Goal: Information Seeking & Learning: Compare options

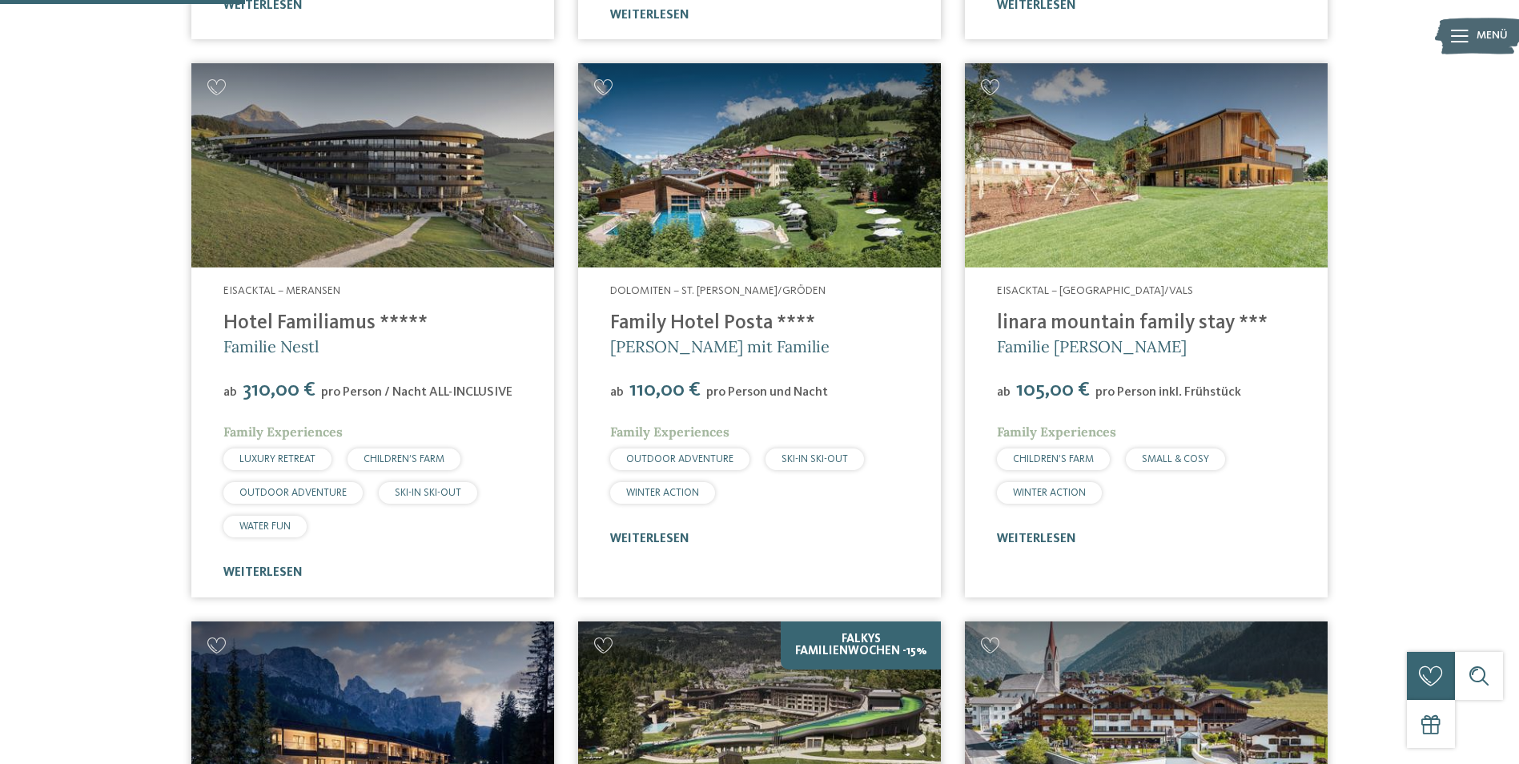
scroll to position [1041, 0]
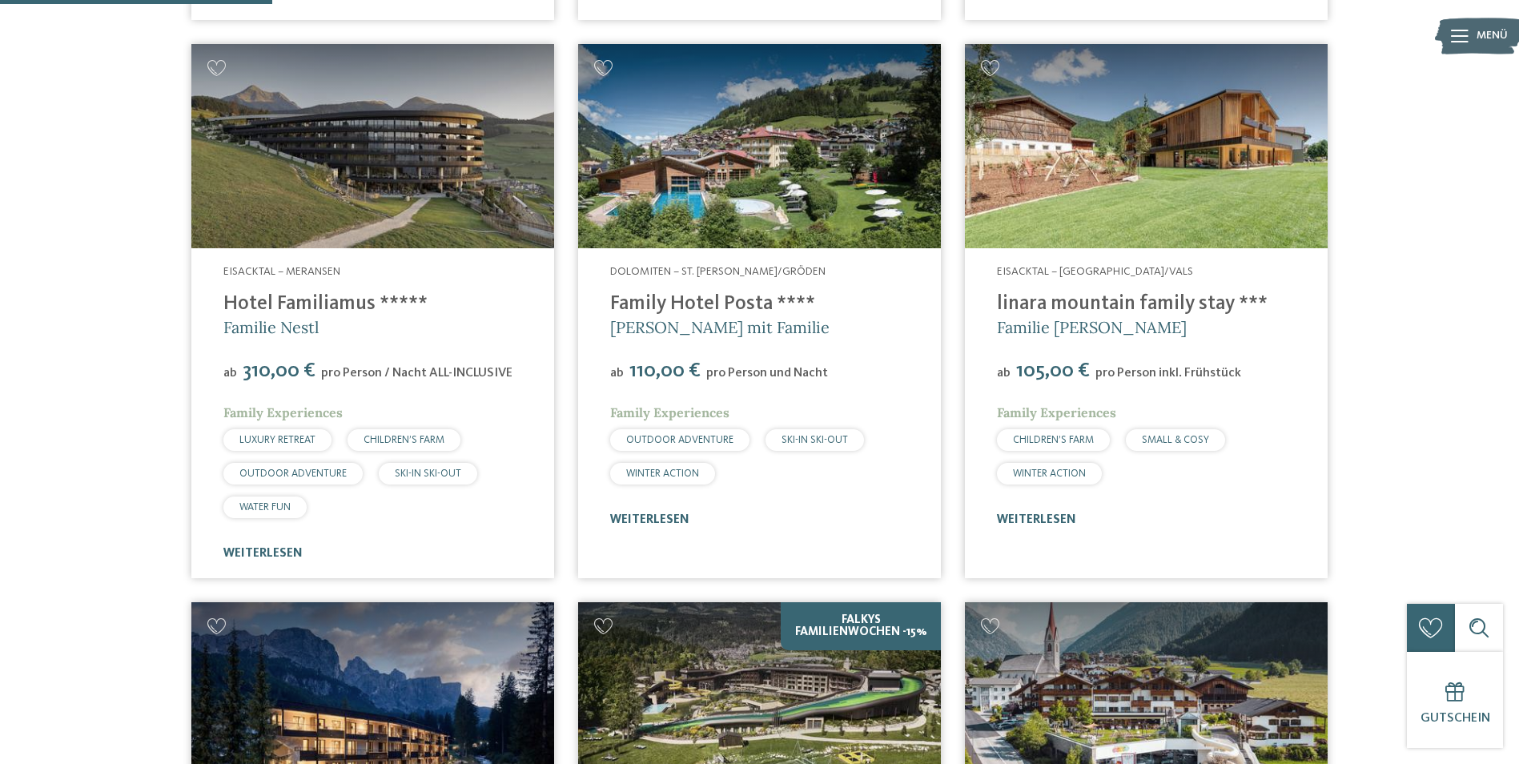
click at [325, 207] on img at bounding box center [372, 146] width 363 height 204
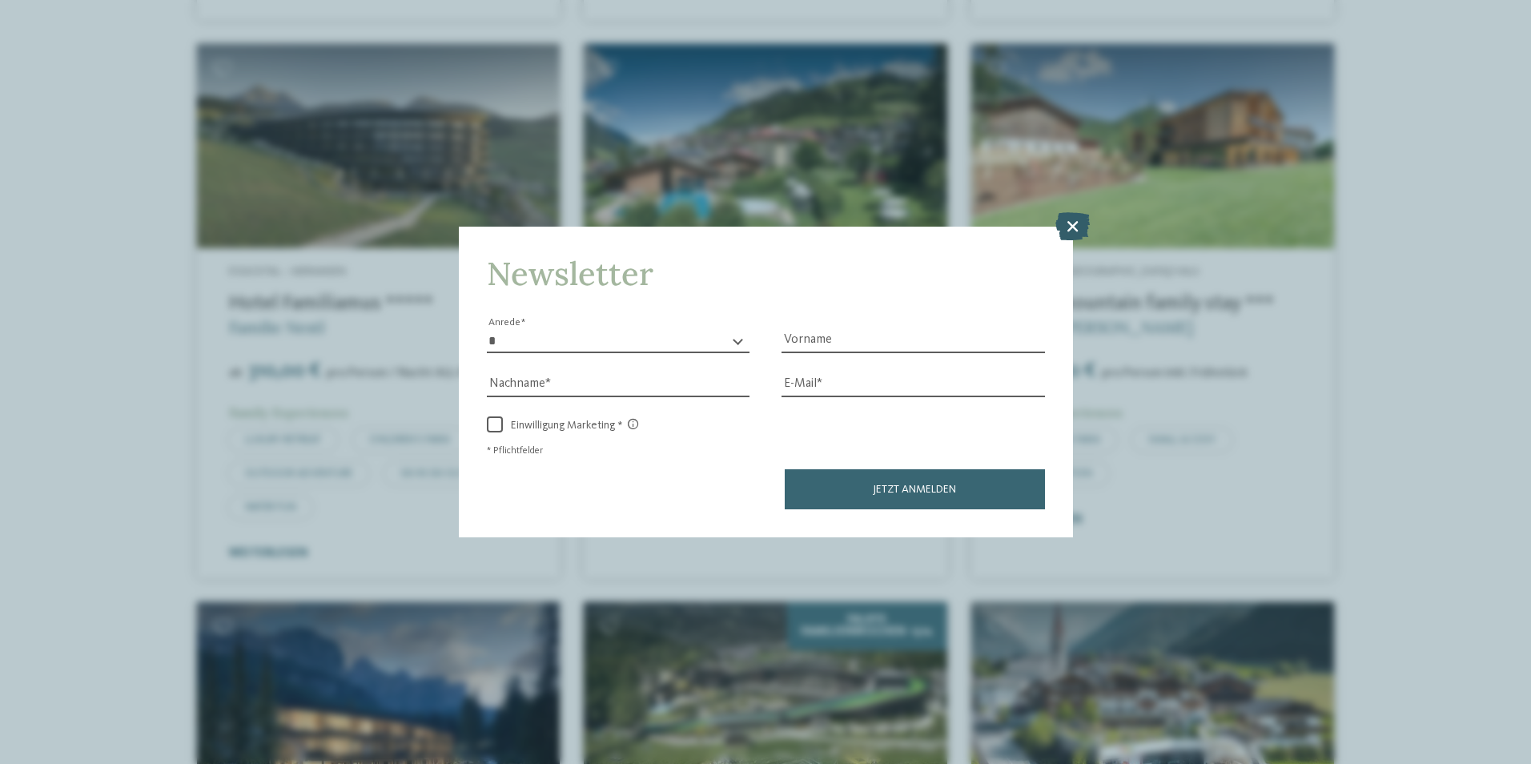
click at [1076, 223] on icon at bounding box center [1072, 225] width 34 height 28
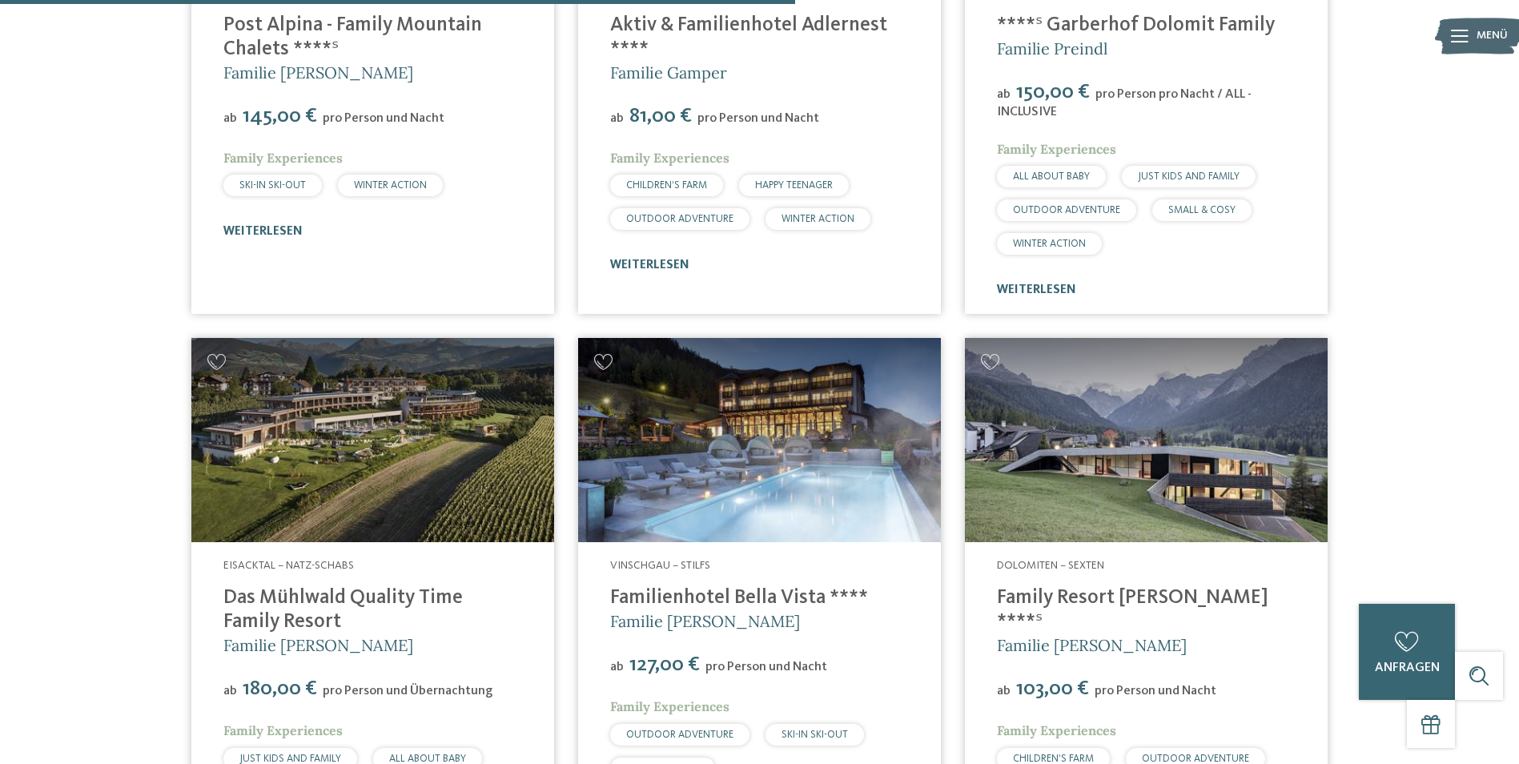
scroll to position [3202, 0]
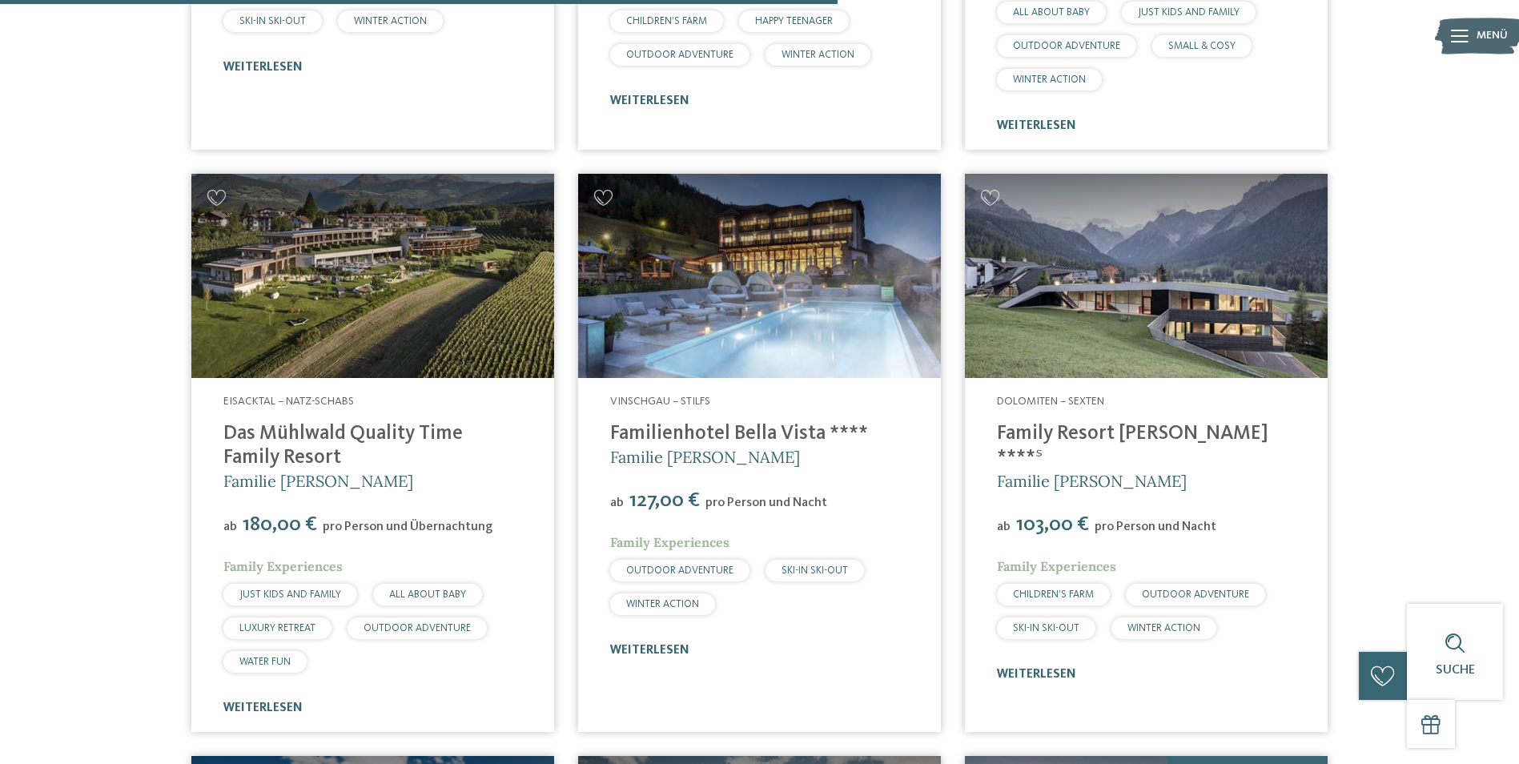
click at [330, 427] on link "Das Mühlwald Quality Time Family Resort" at bounding box center [342, 445] width 239 height 44
click at [734, 449] on span "Familie [PERSON_NAME]" at bounding box center [705, 457] width 190 height 20
click at [748, 433] on link "Familienhotel Bella Vista ****" at bounding box center [739, 433] width 258 height 20
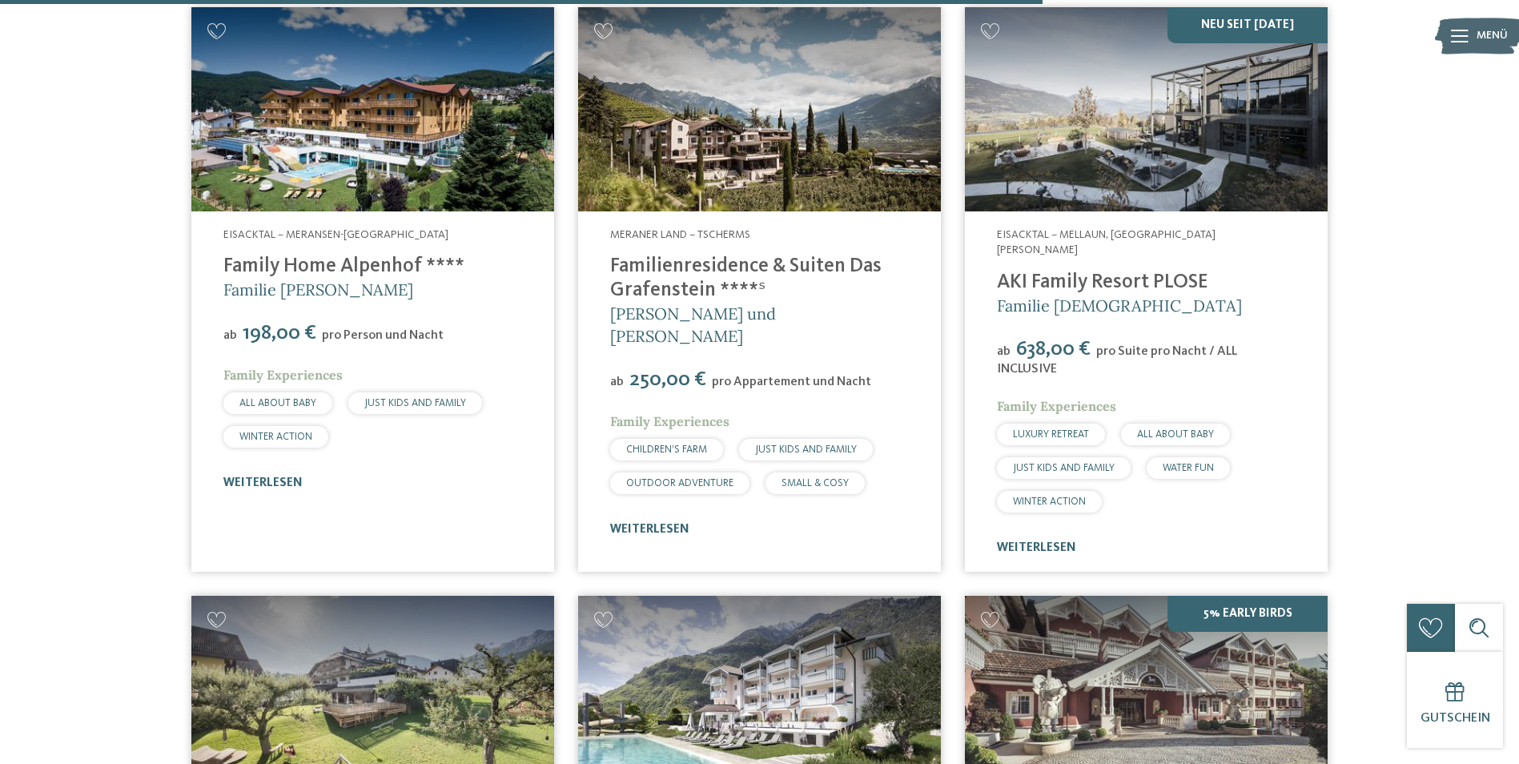
scroll to position [3923, 0]
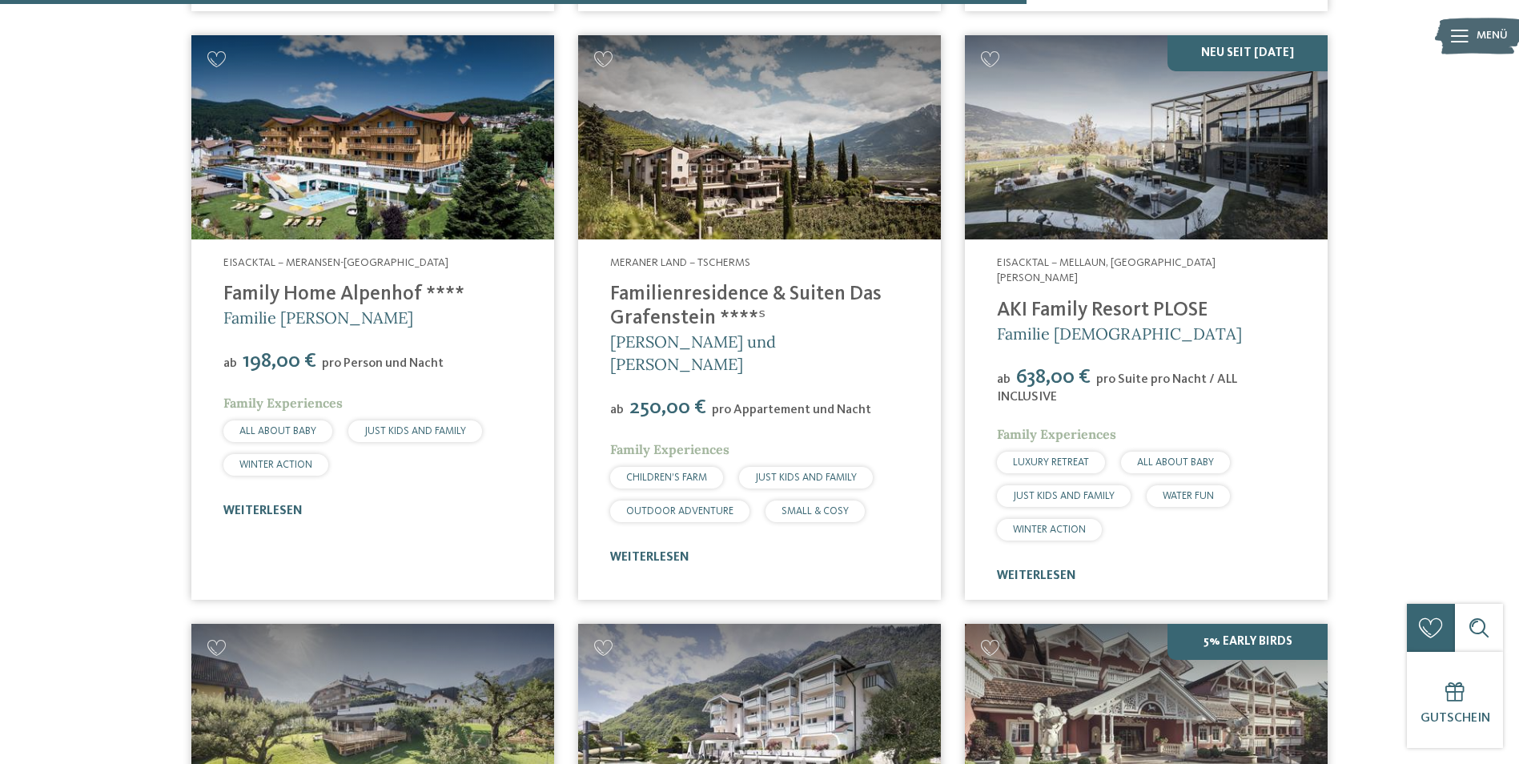
click at [1127, 134] on img at bounding box center [1146, 137] width 363 height 204
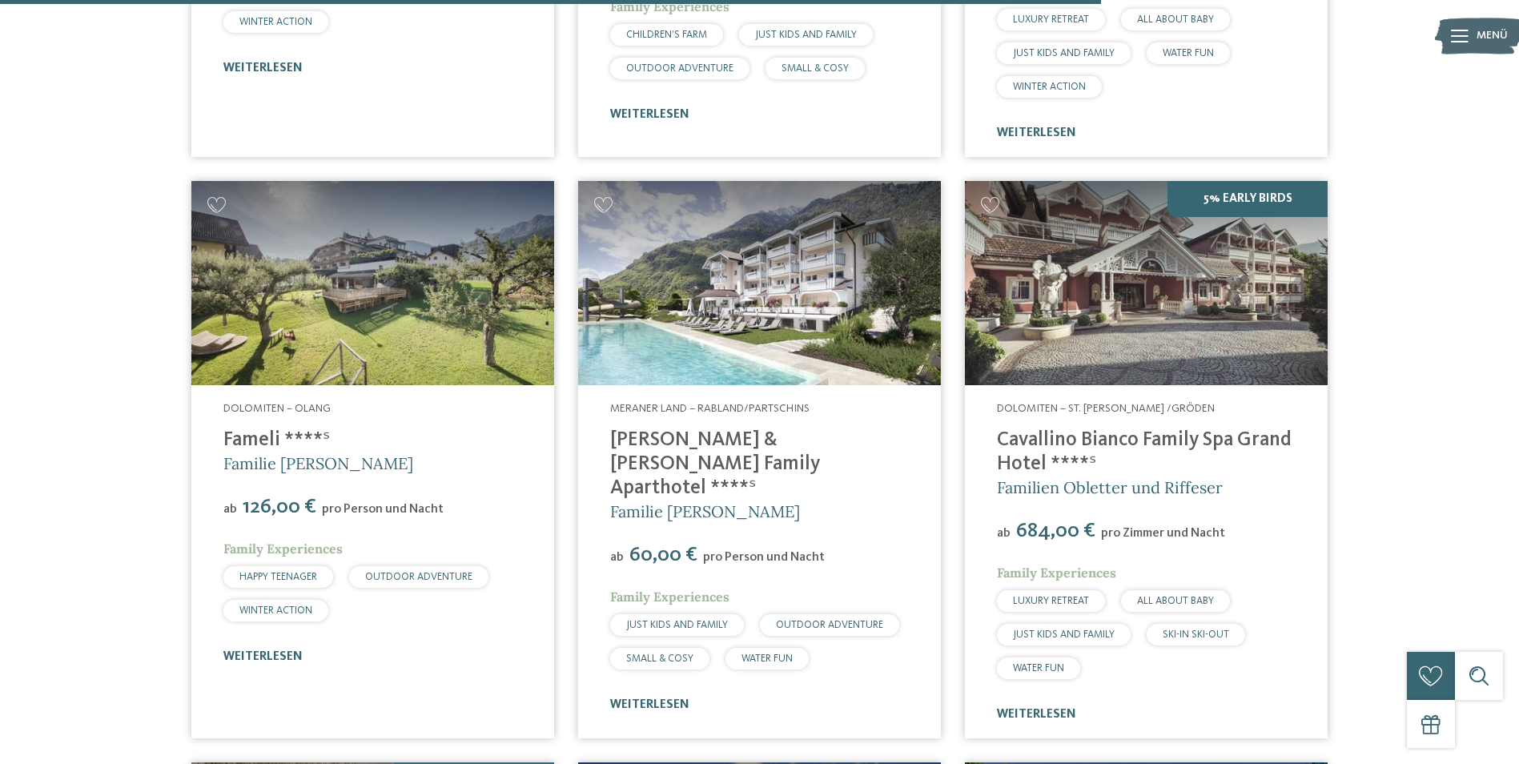
scroll to position [4403, 0]
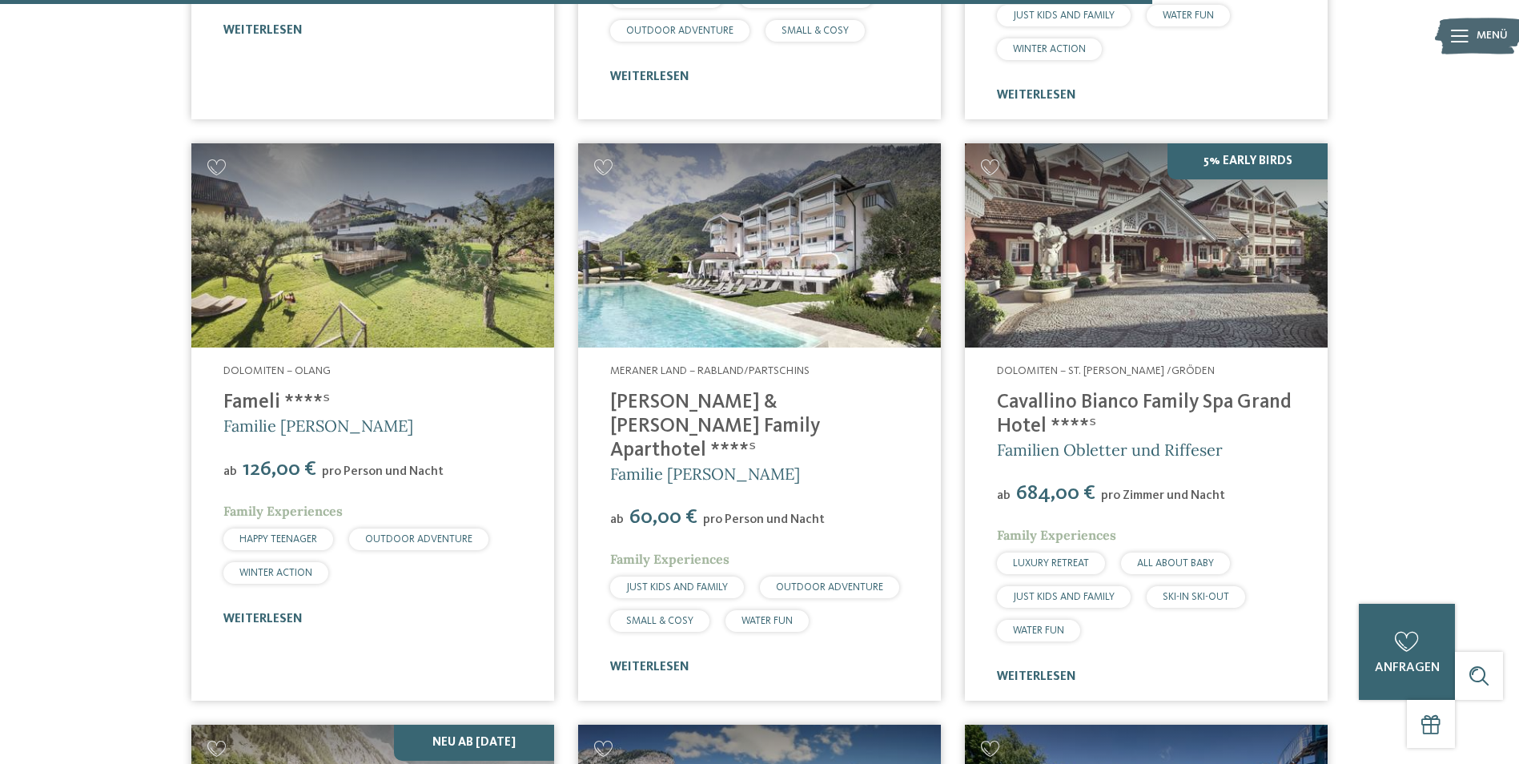
click at [1090, 264] on img at bounding box center [1146, 245] width 363 height 204
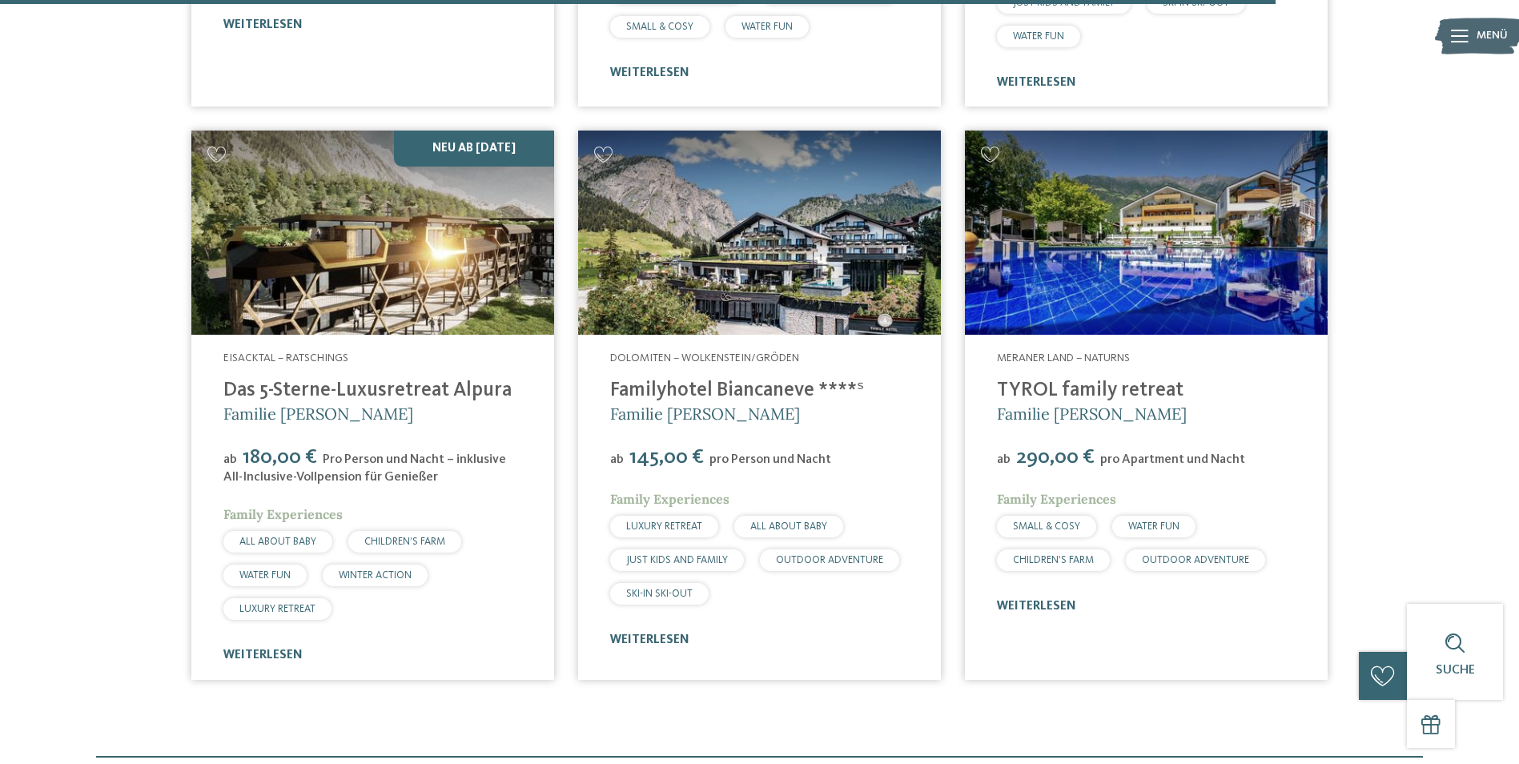
scroll to position [5043, 0]
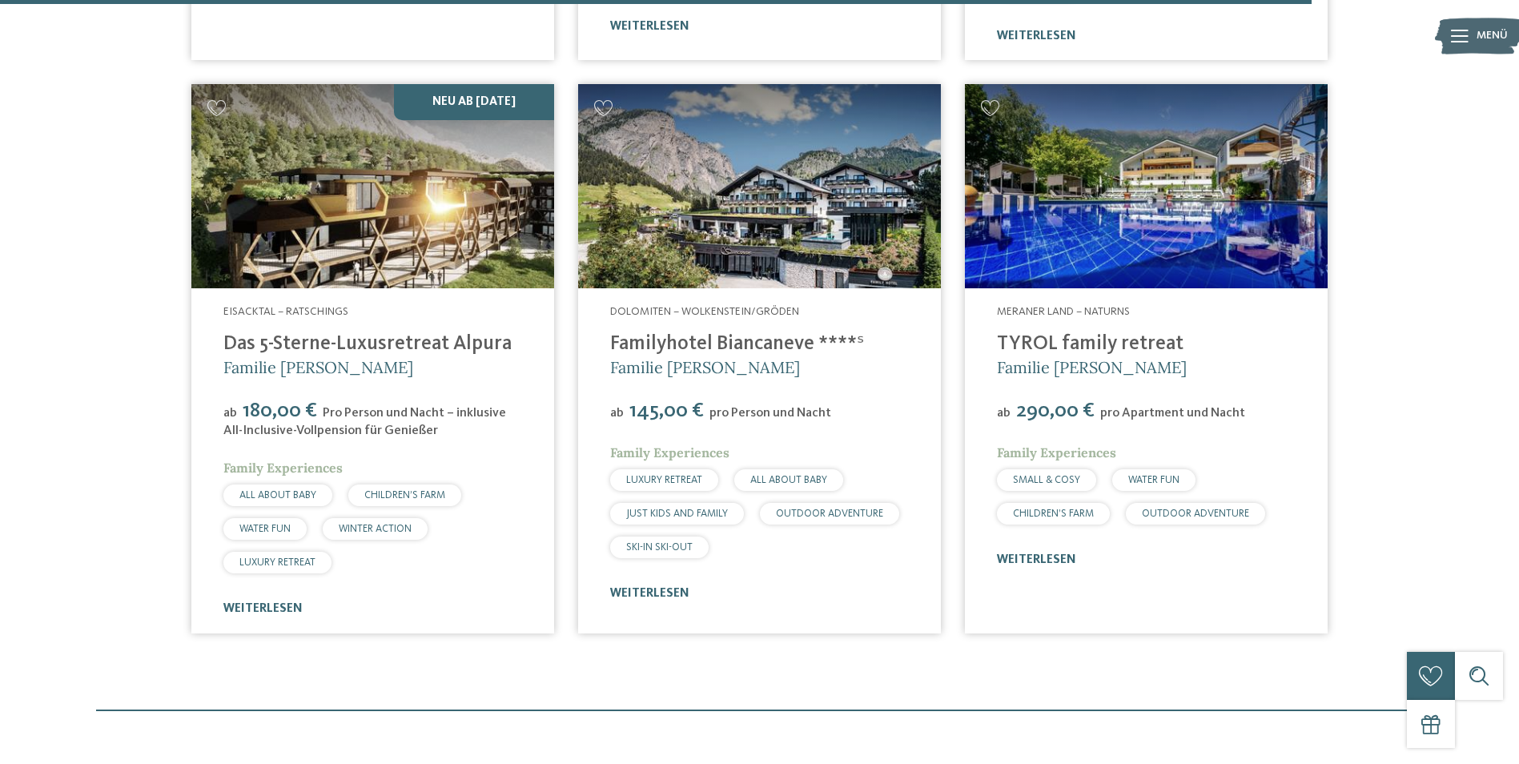
click at [401, 201] on img at bounding box center [372, 186] width 363 height 204
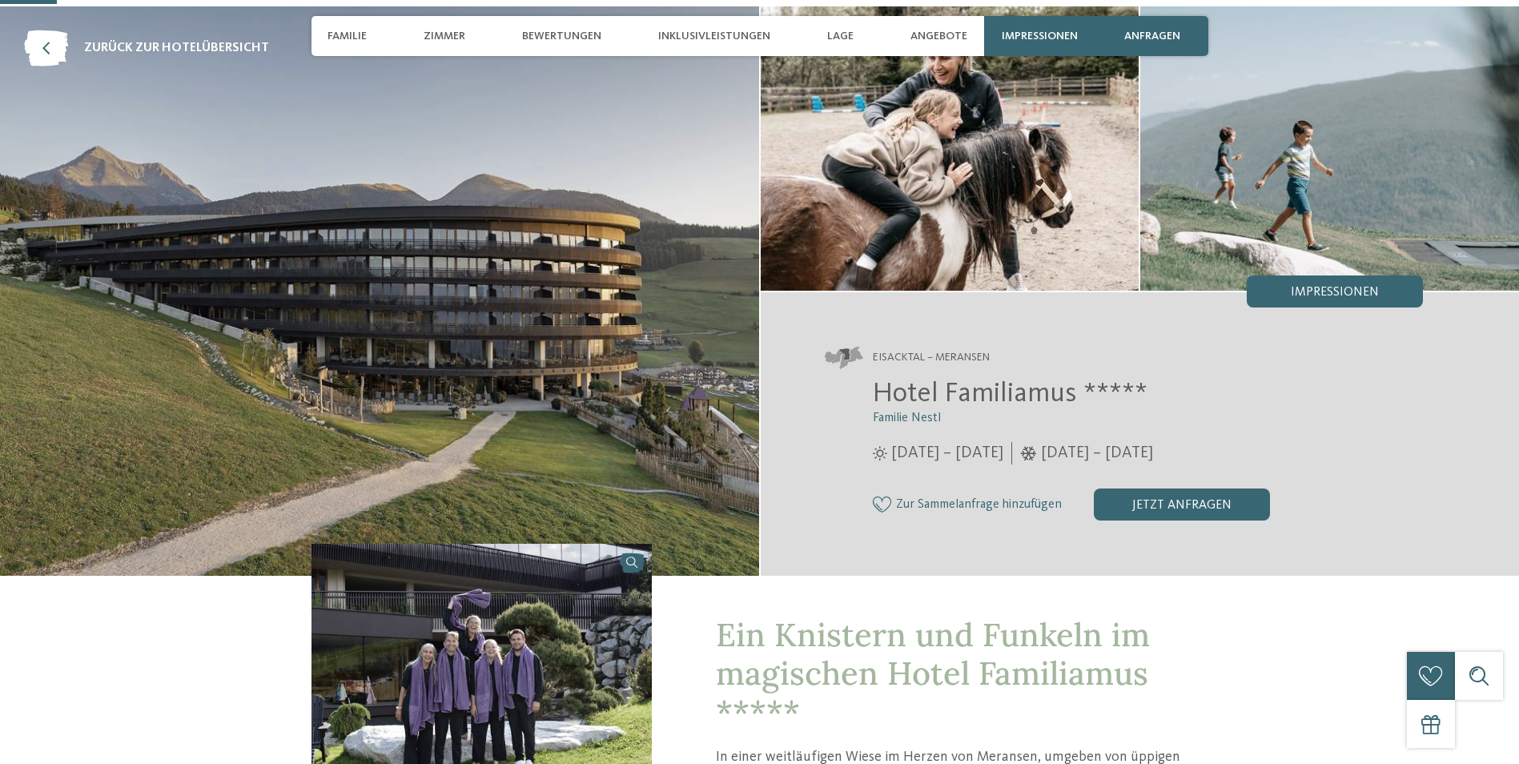
scroll to position [320, 0]
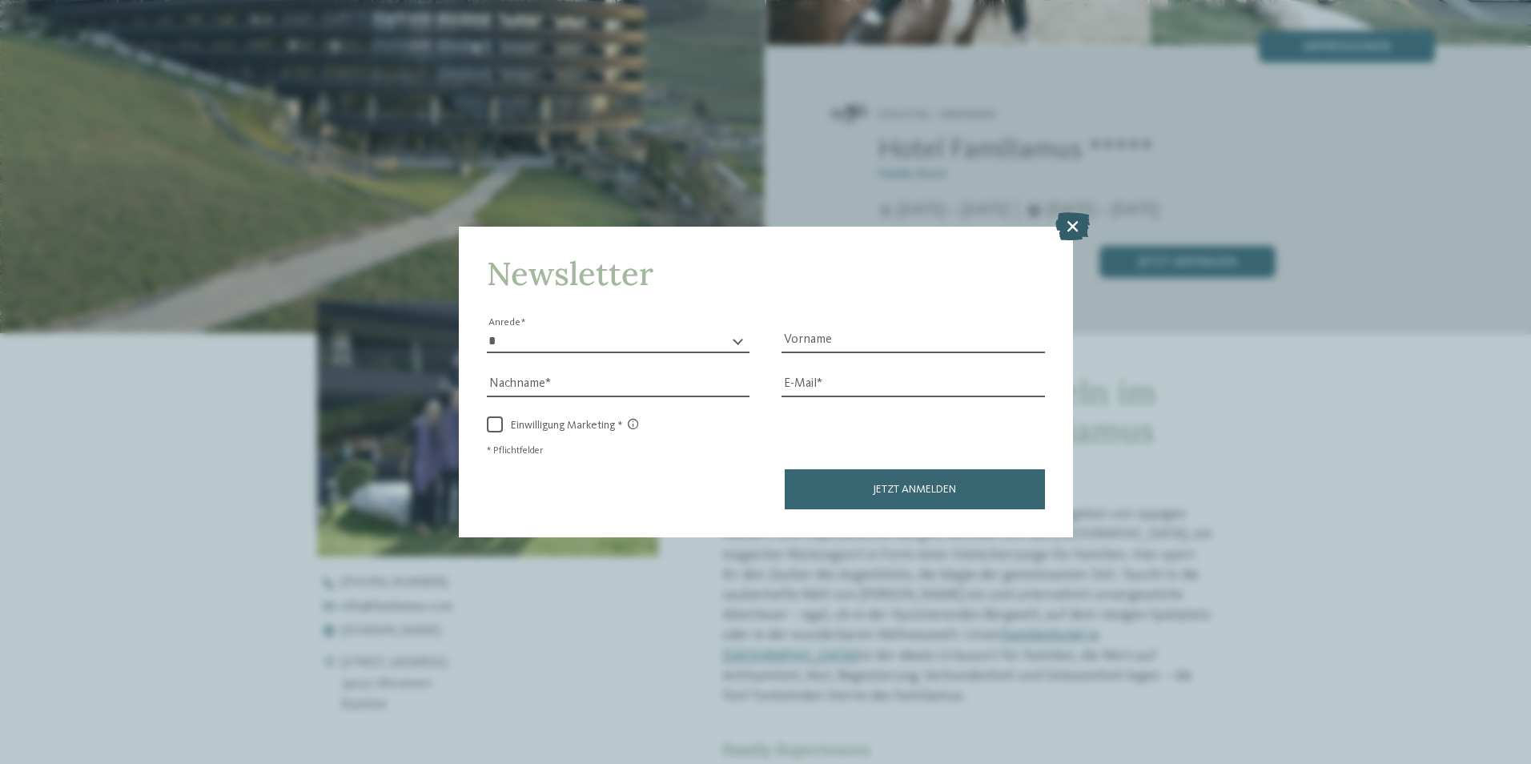
click at [1073, 221] on icon at bounding box center [1072, 225] width 34 height 28
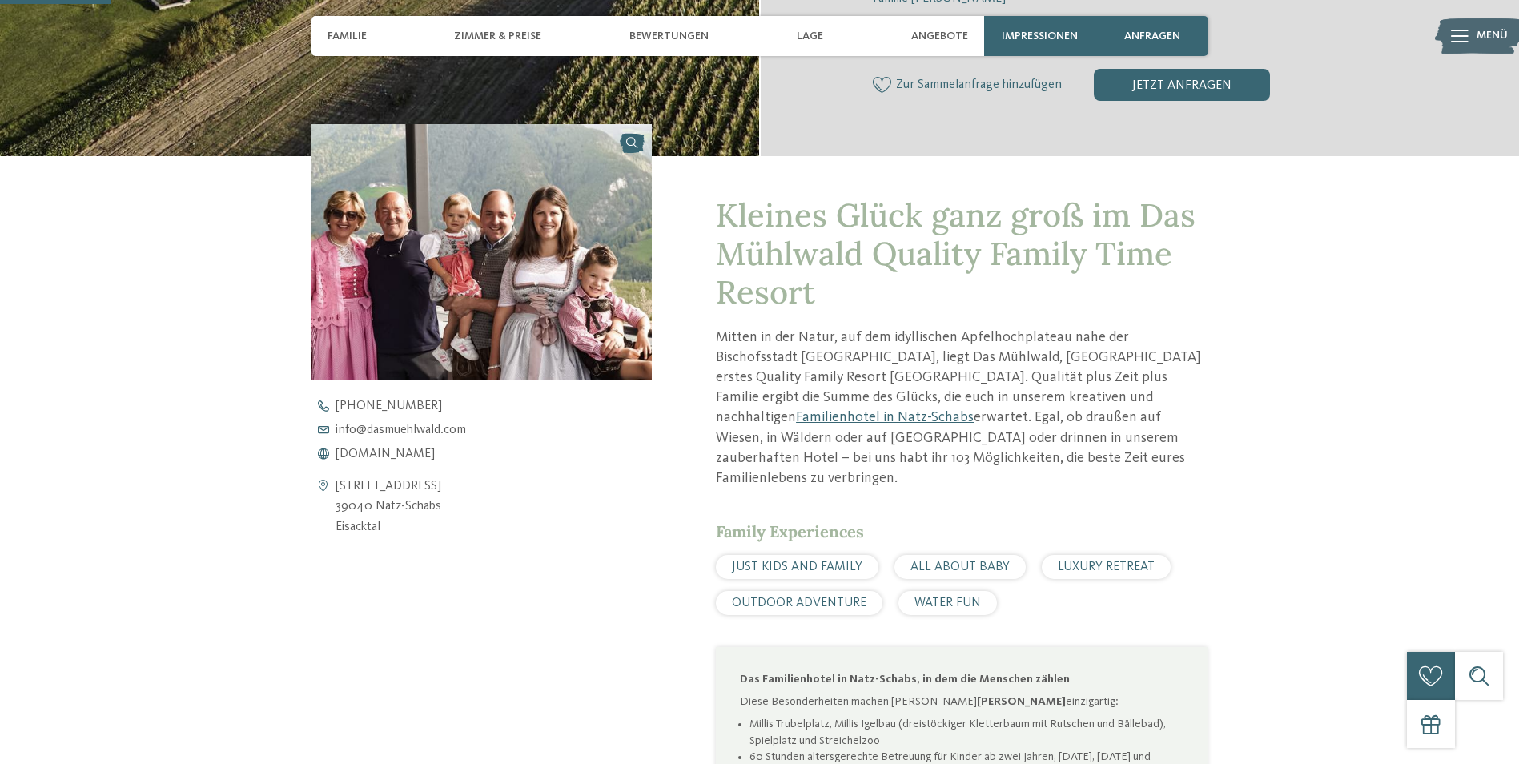
scroll to position [640, 0]
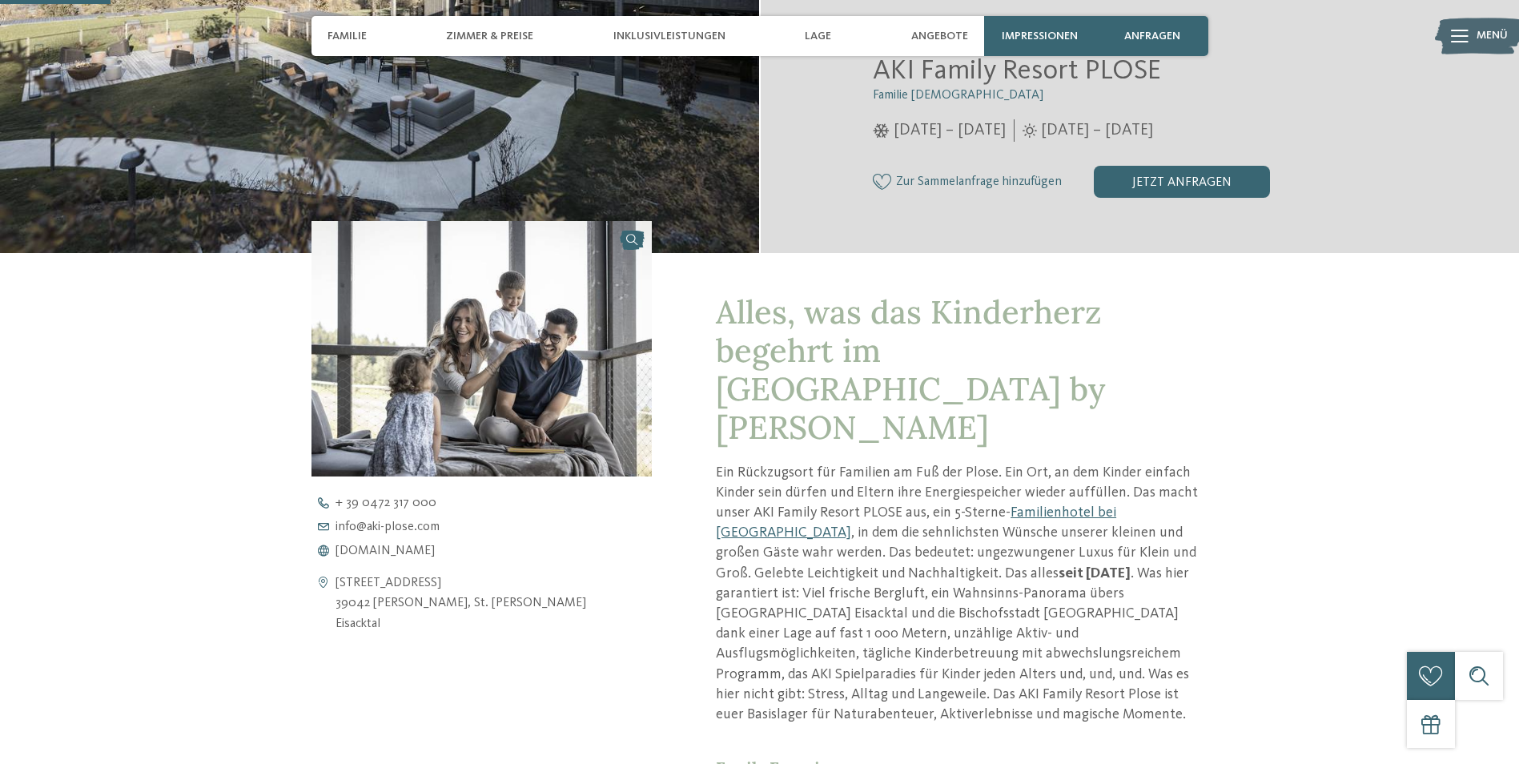
scroll to position [400, 0]
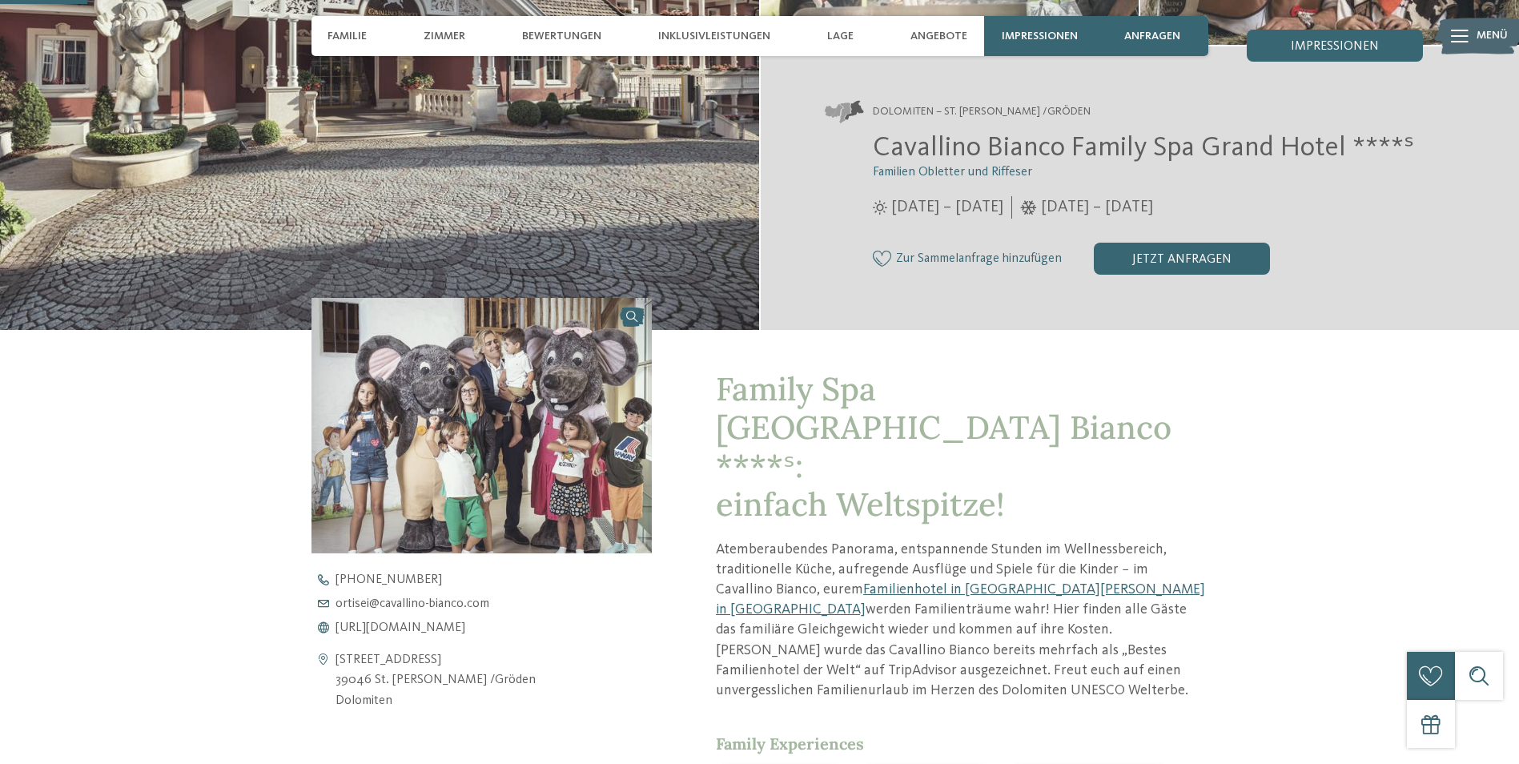
scroll to position [320, 0]
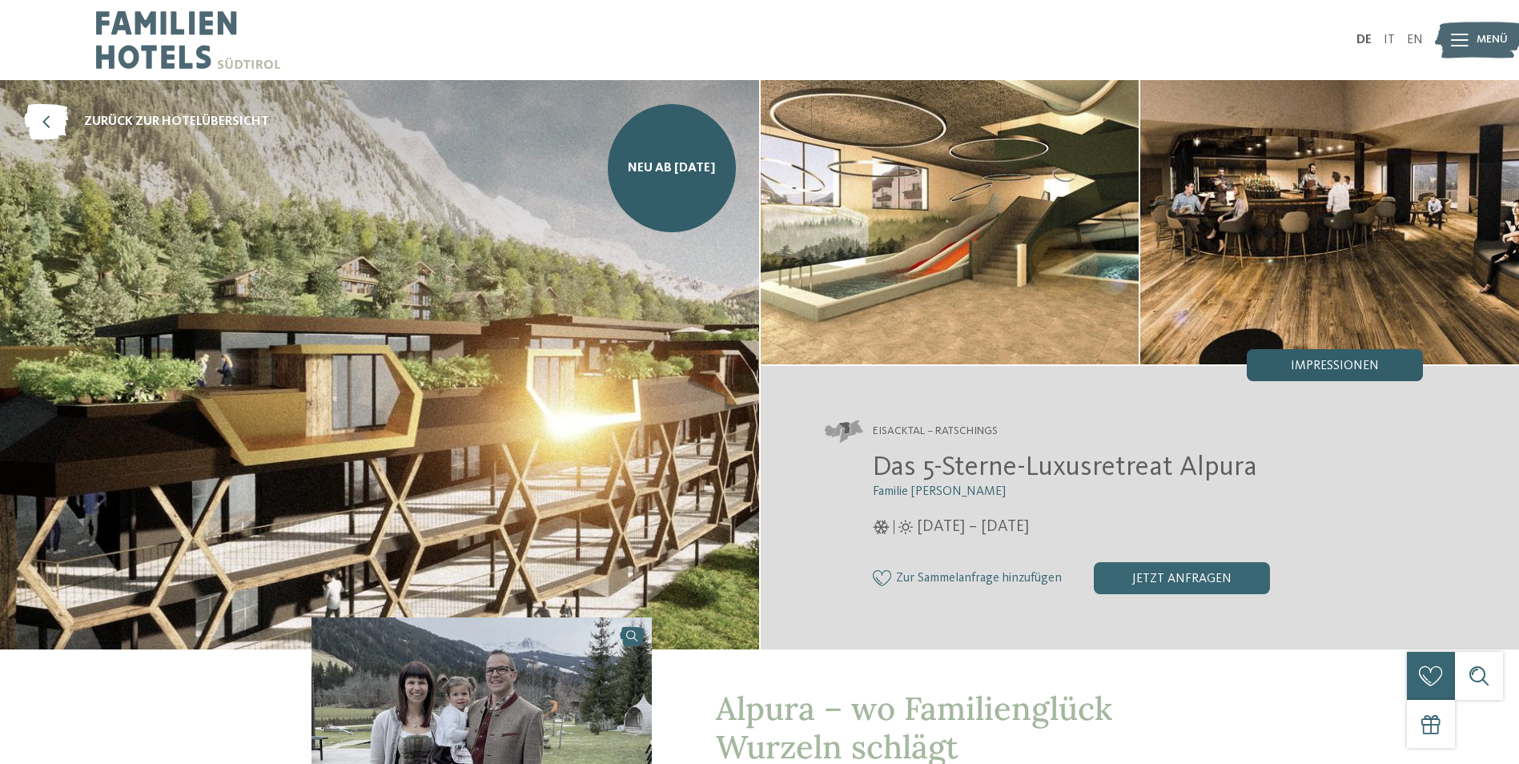
click at [1362, 363] on span "Impressionen" at bounding box center [1334, 365] width 88 height 13
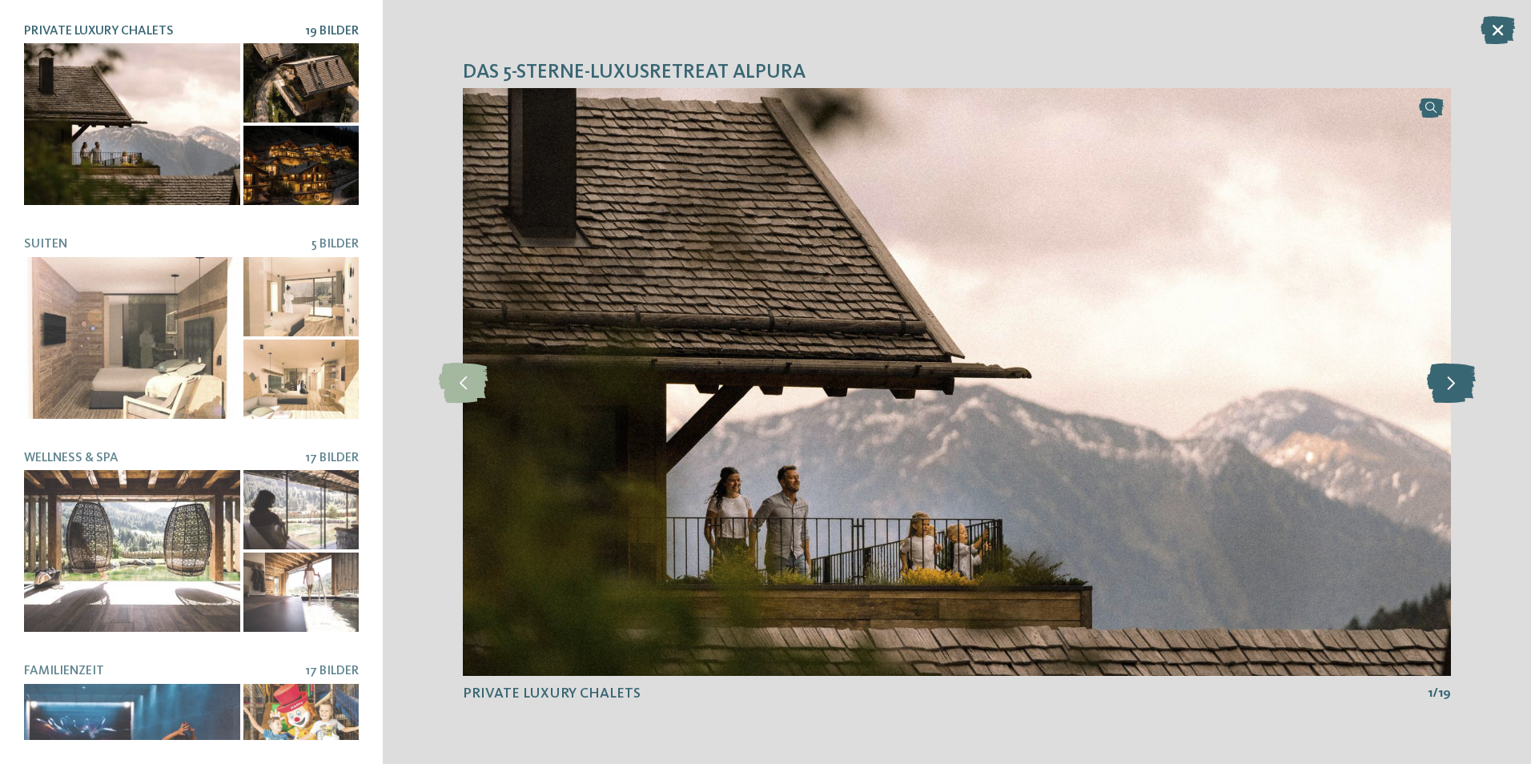
click at [1459, 385] on icon at bounding box center [1451, 382] width 49 height 40
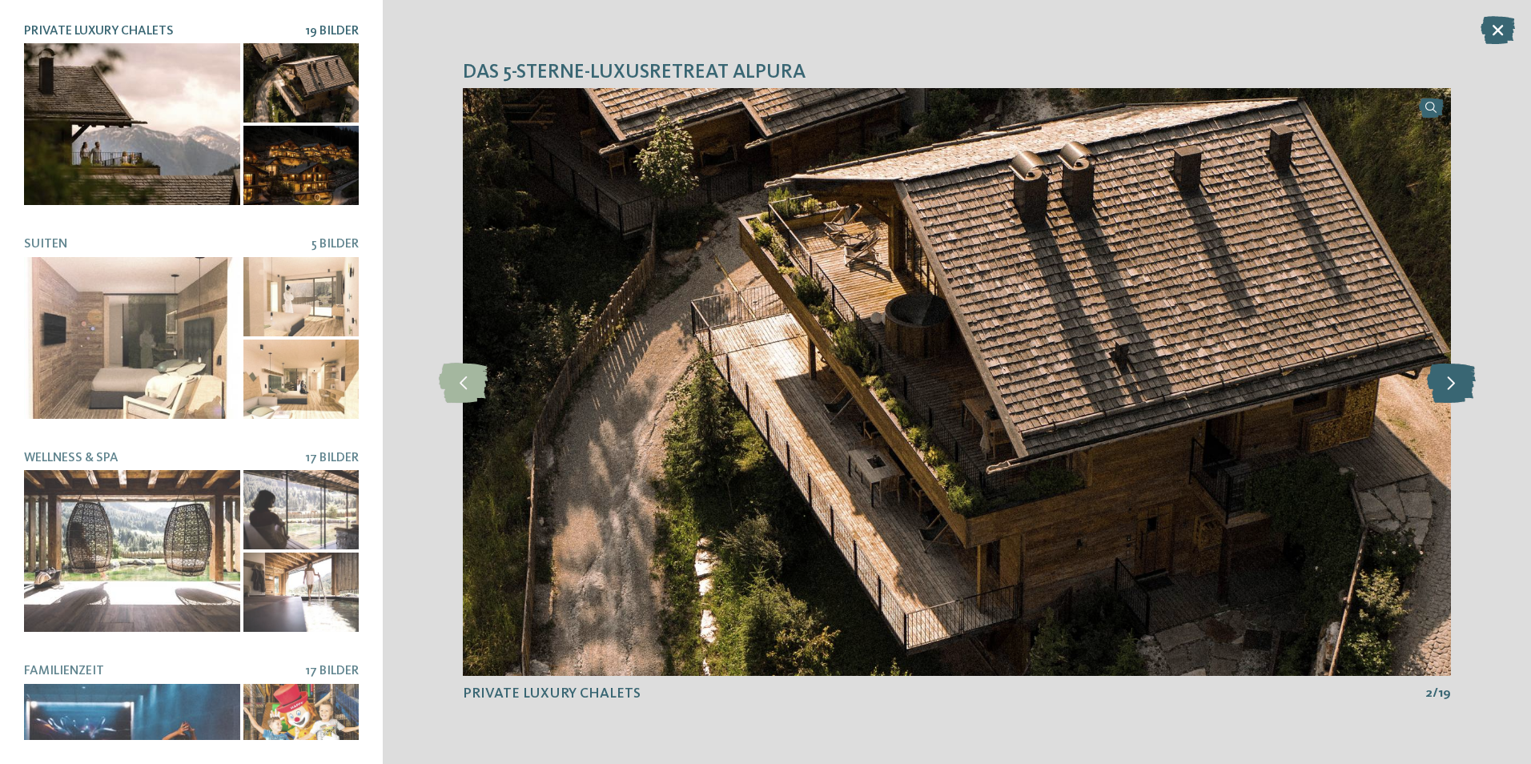
click at [1459, 385] on icon at bounding box center [1451, 382] width 49 height 40
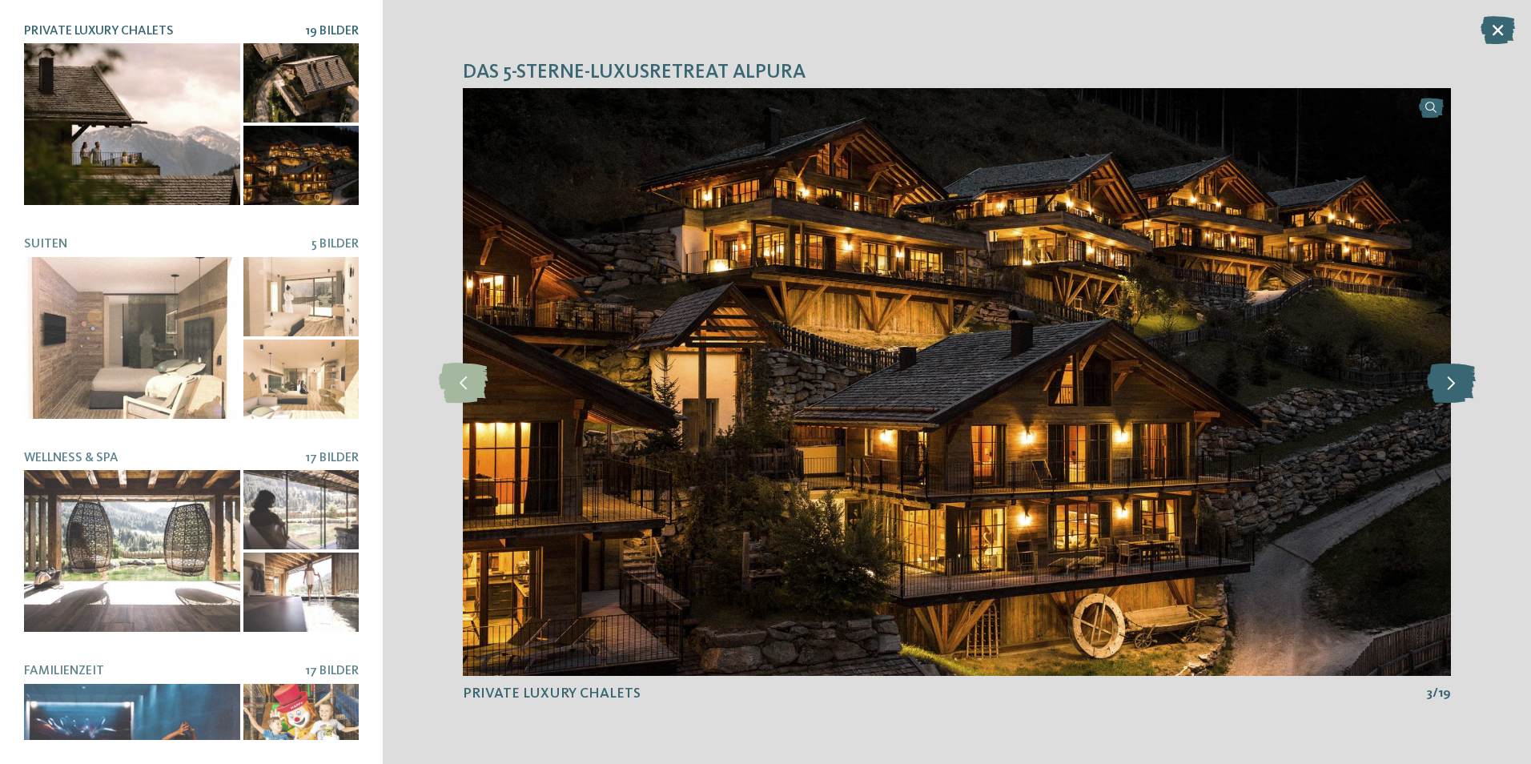
click at [1459, 385] on icon at bounding box center [1451, 382] width 49 height 40
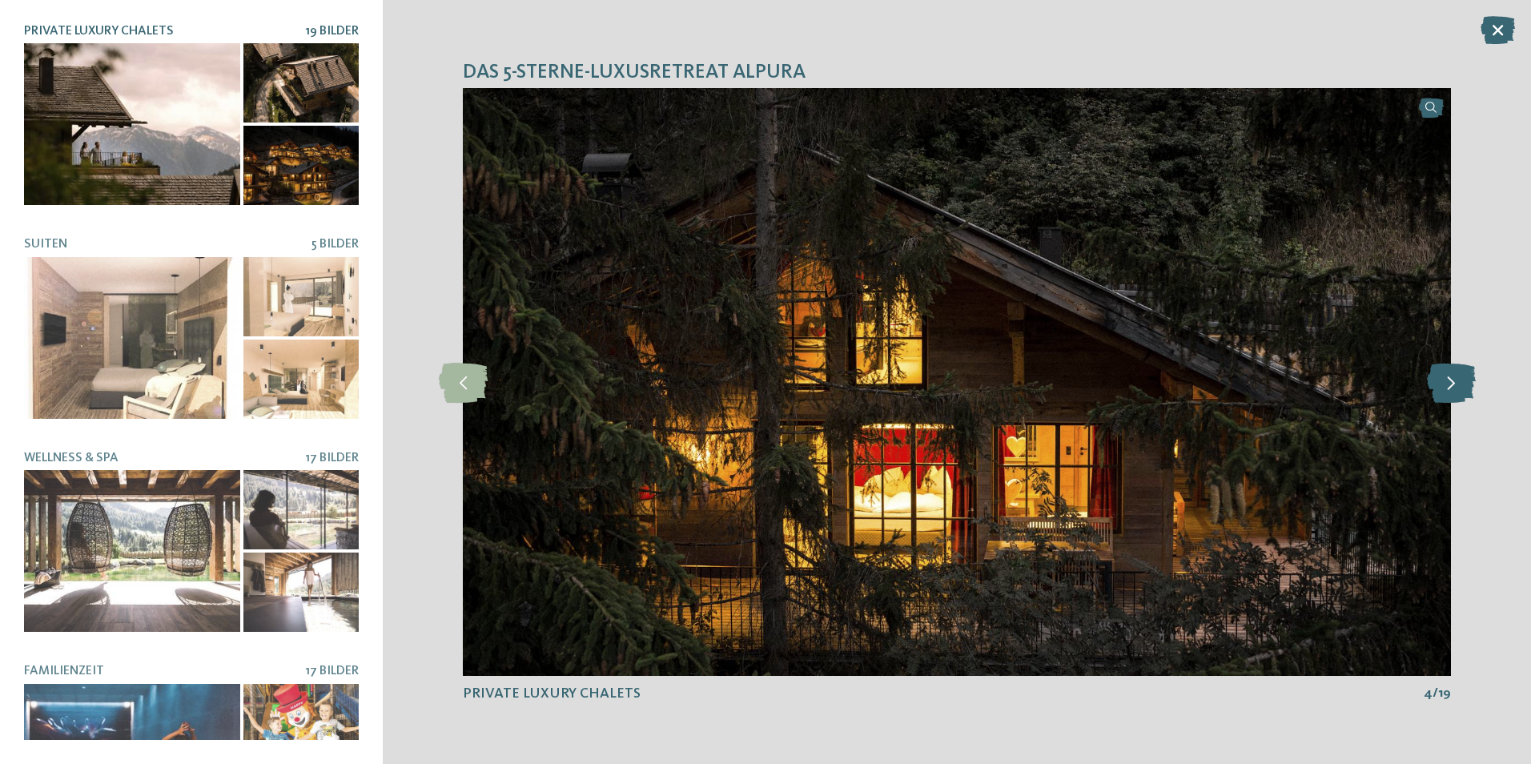
click at [1459, 385] on icon at bounding box center [1451, 382] width 49 height 40
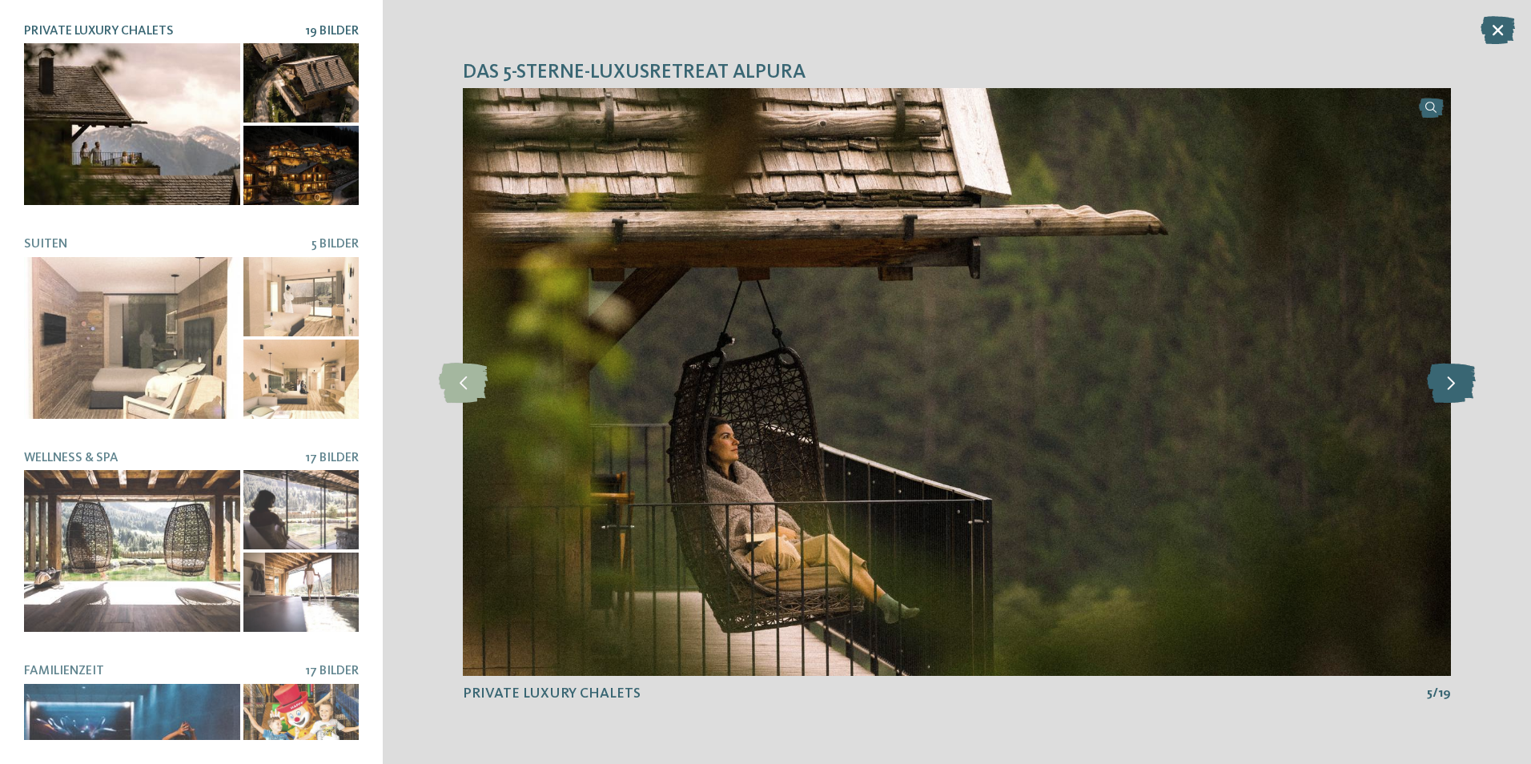
click at [1459, 385] on icon at bounding box center [1451, 382] width 49 height 40
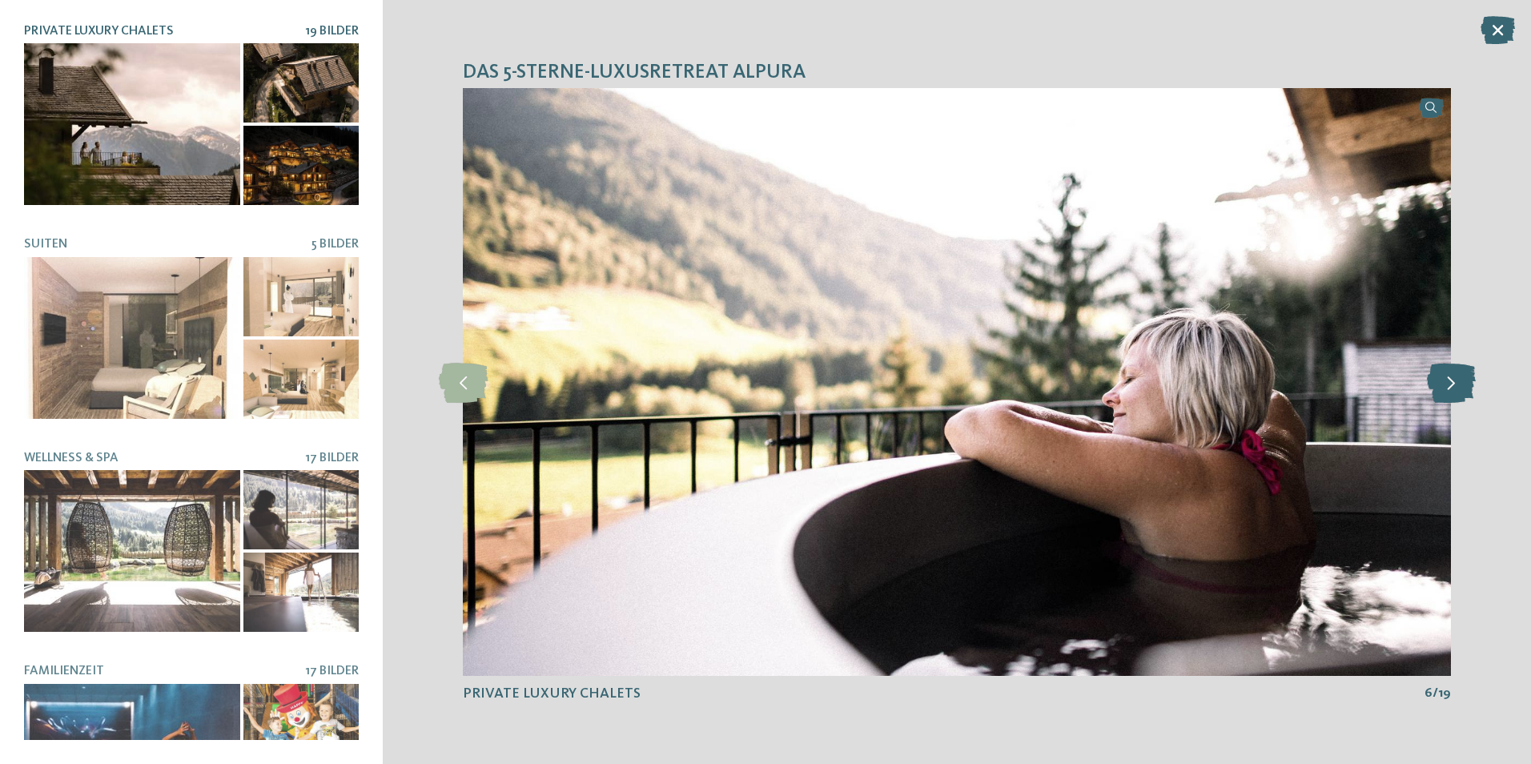
click at [1459, 385] on icon at bounding box center [1451, 382] width 49 height 40
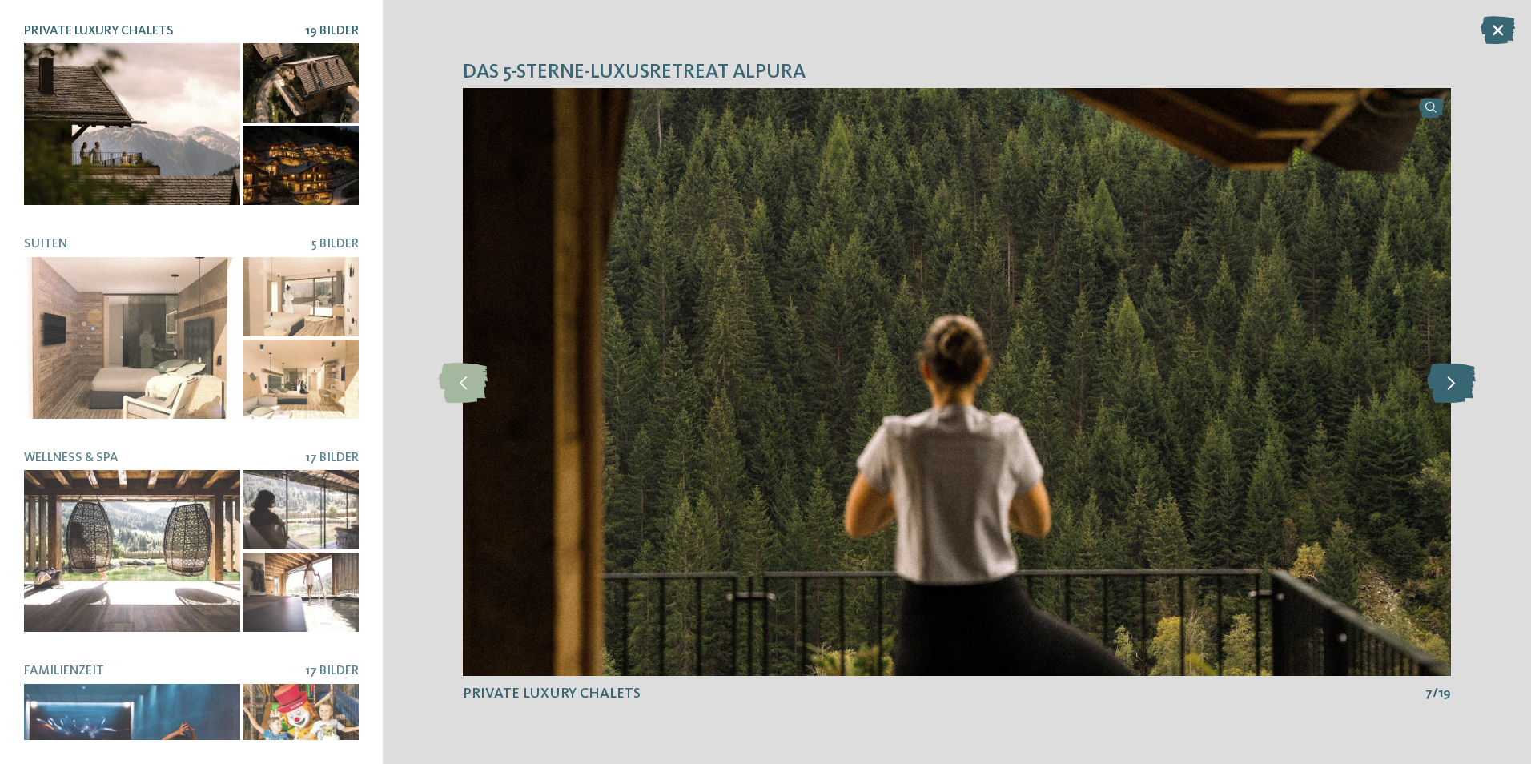
click at [1459, 385] on icon at bounding box center [1451, 382] width 49 height 40
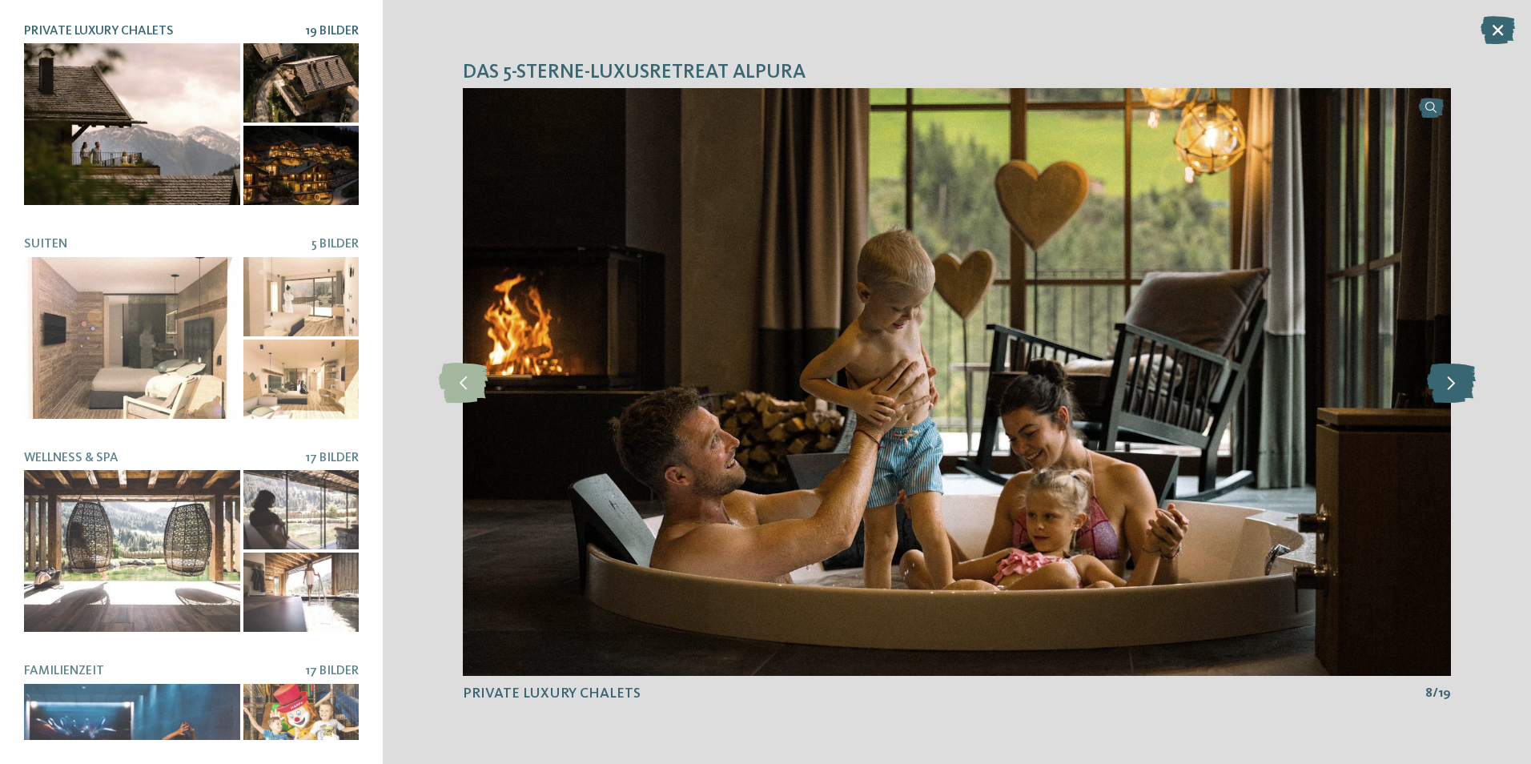
click at [1459, 385] on icon at bounding box center [1451, 382] width 49 height 40
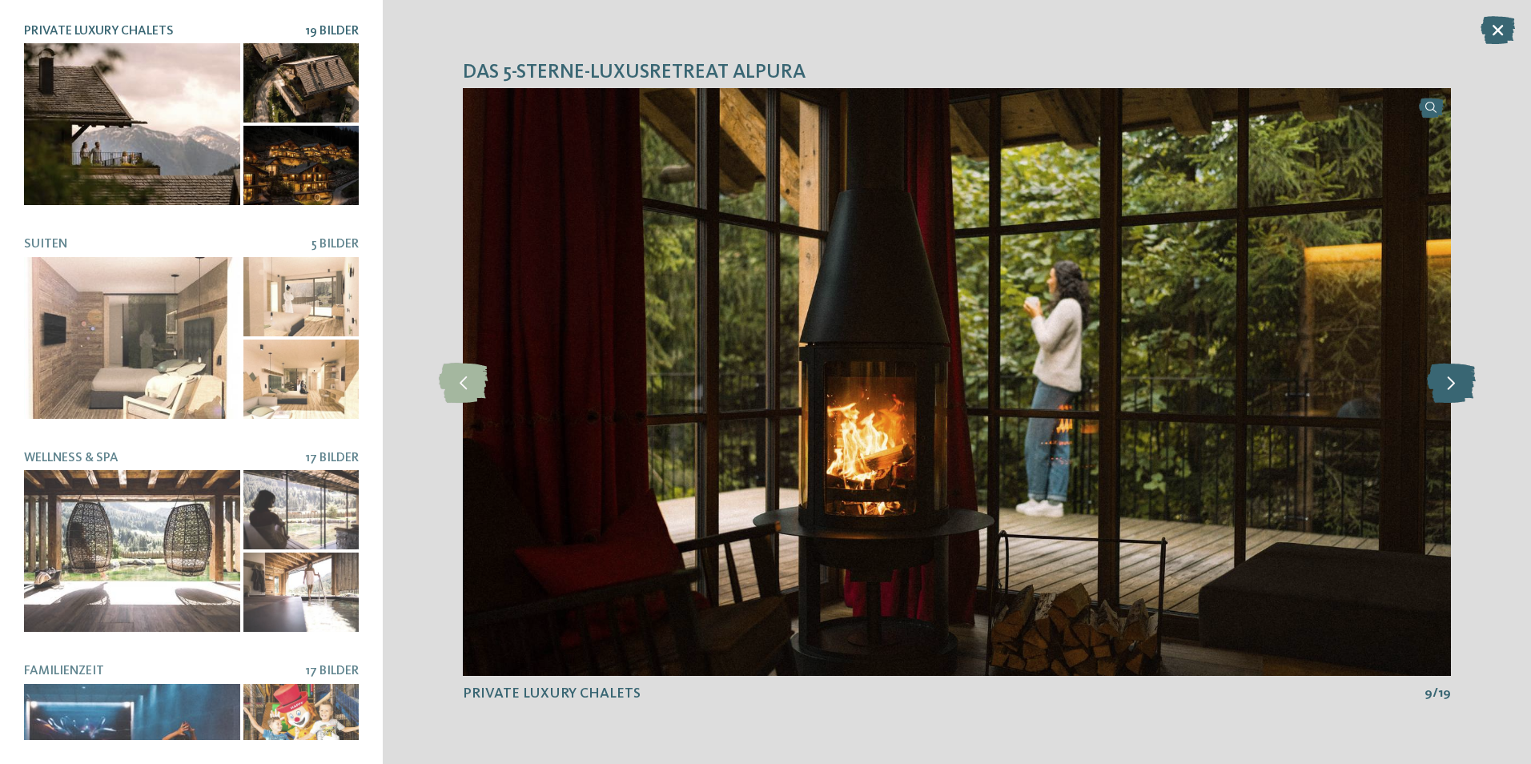
click at [1459, 385] on icon at bounding box center [1451, 382] width 49 height 40
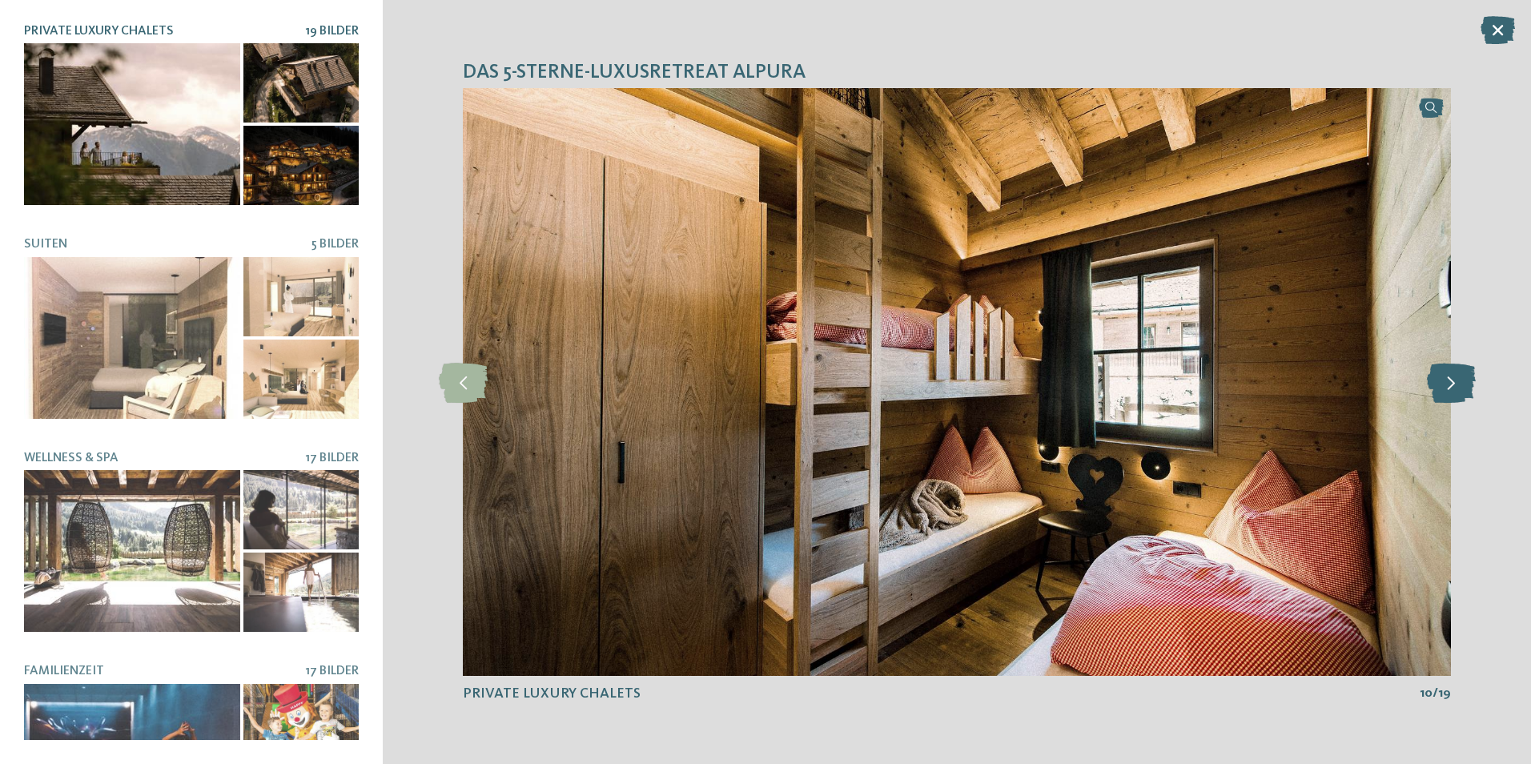
click at [1459, 385] on icon at bounding box center [1451, 382] width 49 height 40
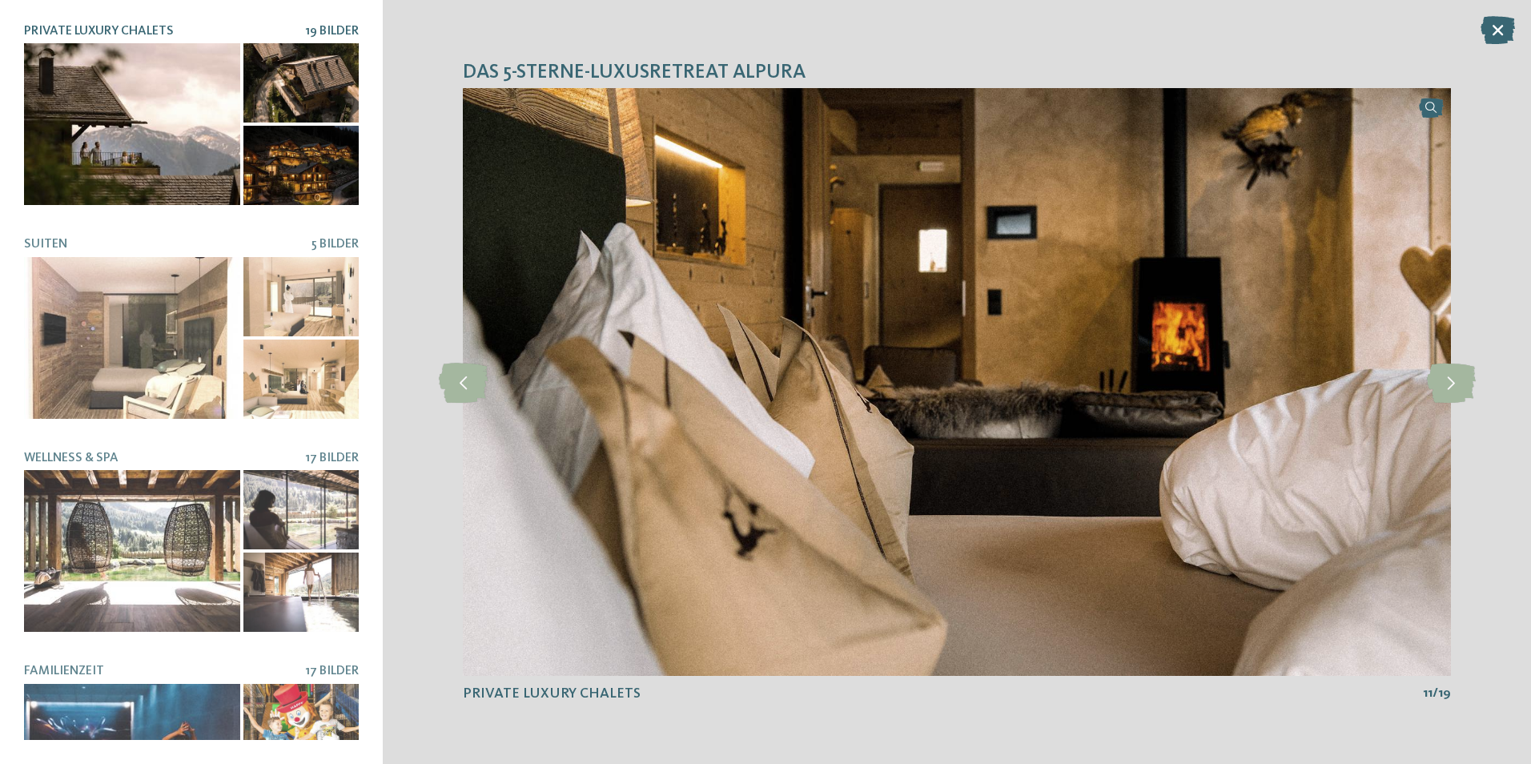
click at [1505, 28] on icon at bounding box center [1497, 30] width 34 height 28
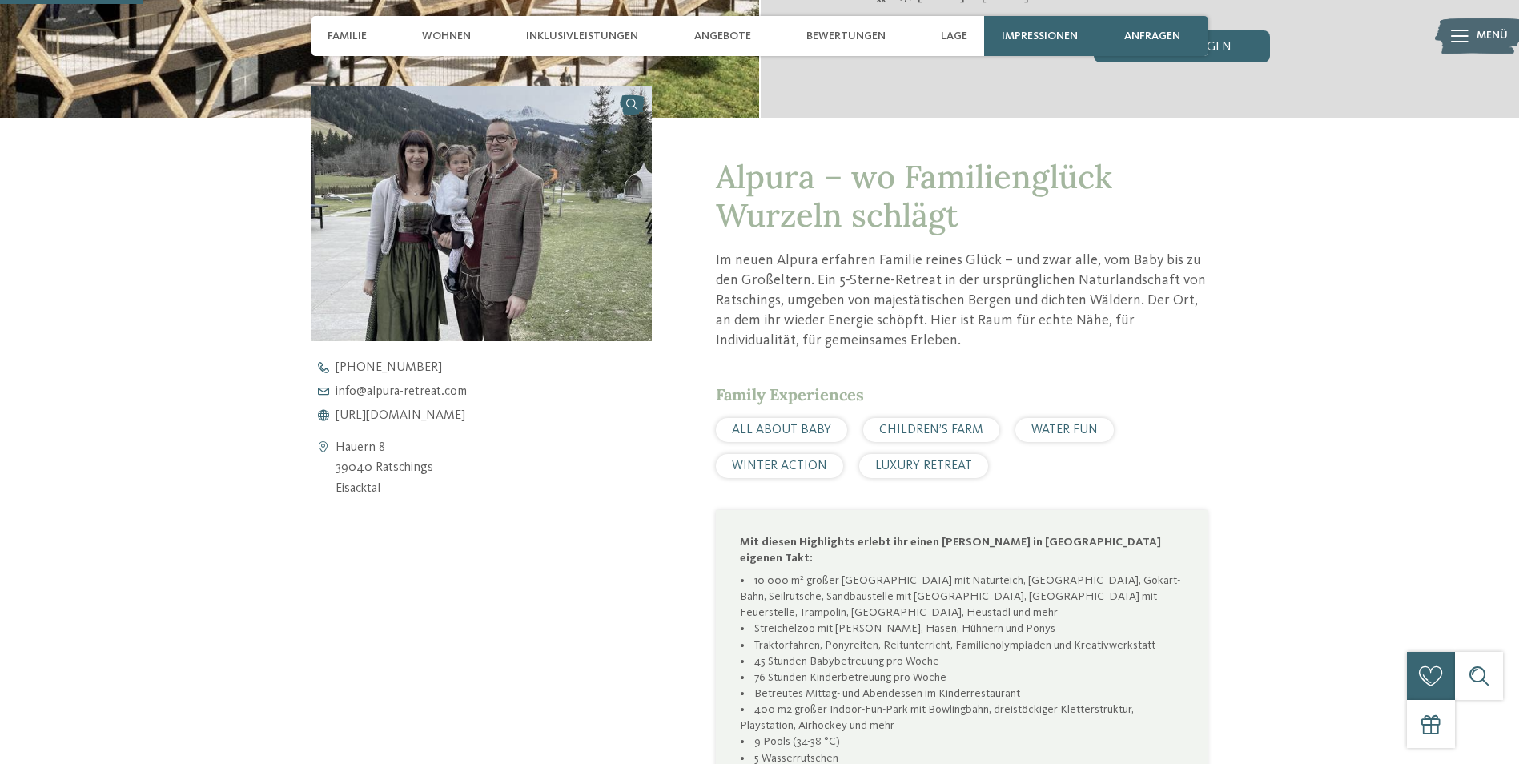
scroll to position [560, 0]
